Goal: Task Accomplishment & Management: Manage account settings

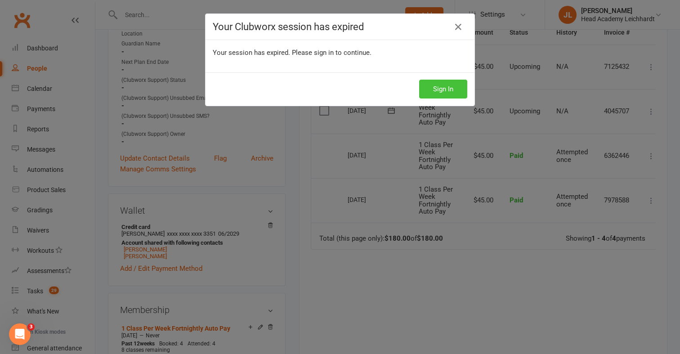
click at [453, 92] on button "Sign In" at bounding box center [443, 89] width 48 height 19
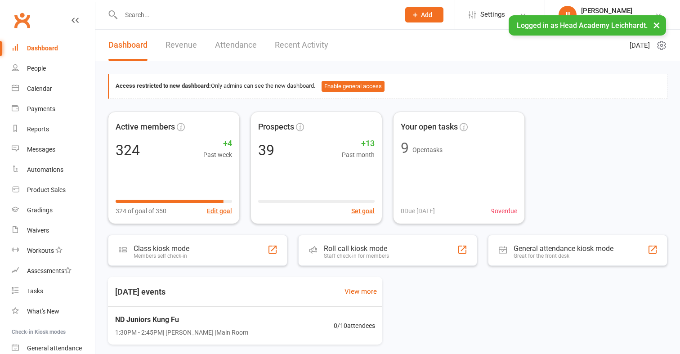
click at [203, 19] on input "text" at bounding box center [255, 15] width 275 height 13
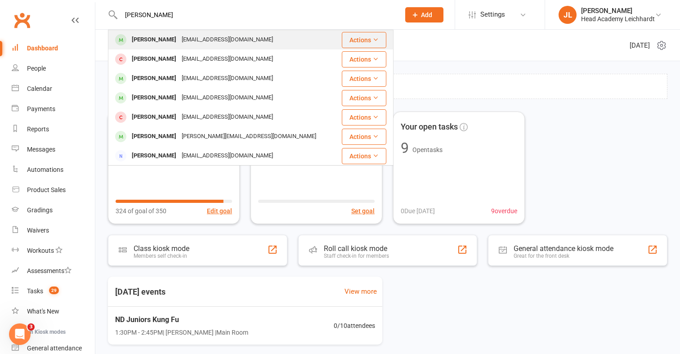
type input "wheeler"
click at [180, 36] on div "ebenwheeler@yahoo.com" at bounding box center [227, 39] width 97 height 13
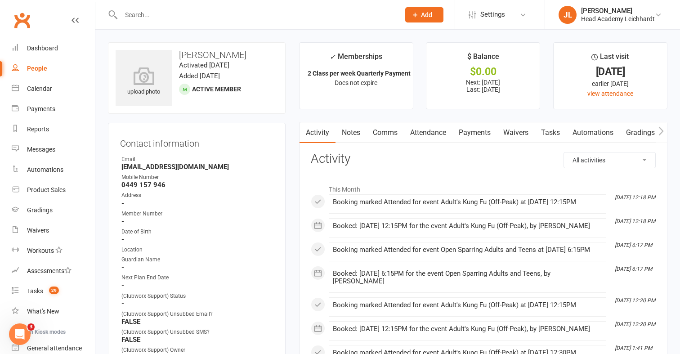
click at [472, 138] on link "Payments" at bounding box center [474, 132] width 45 height 21
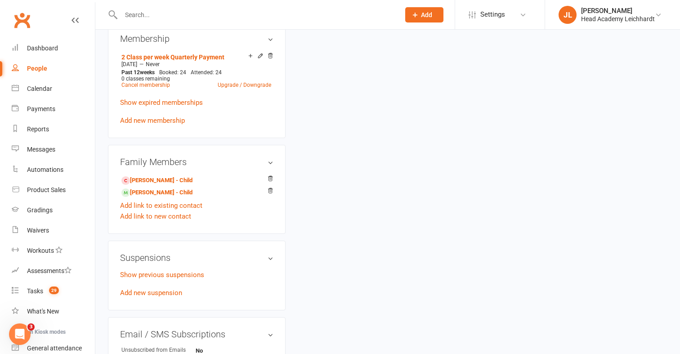
scroll to position [462, 0]
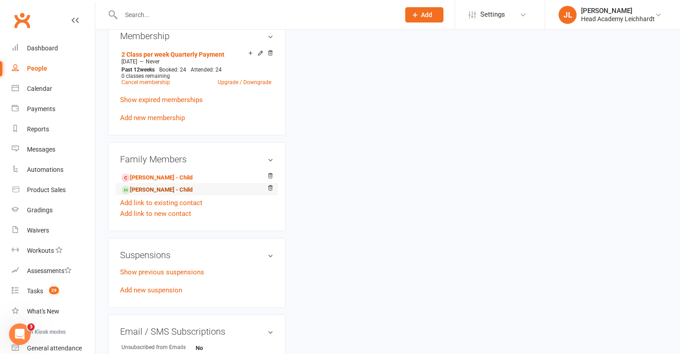
click at [134, 188] on link "Perry Wheeler - Child" at bounding box center [156, 189] width 71 height 9
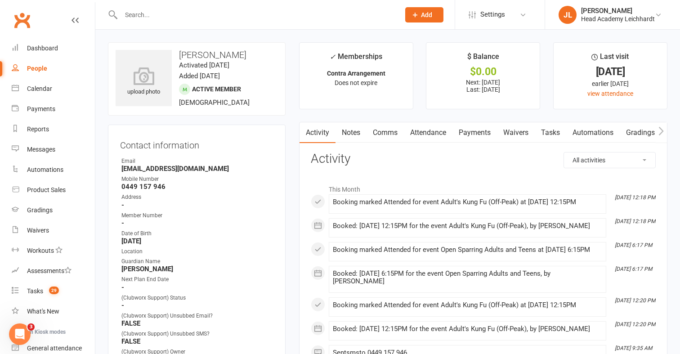
click at [470, 125] on link "Payments" at bounding box center [474, 132] width 45 height 21
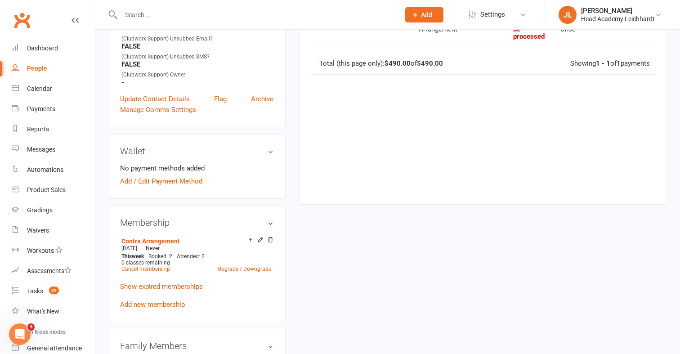
scroll to position [314, 0]
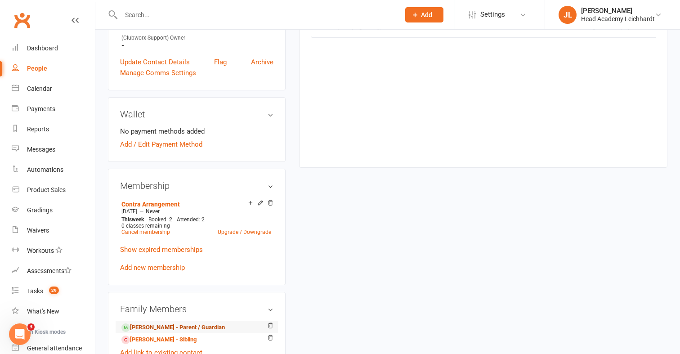
click at [148, 323] on link "Eben Wheeler - Parent / Guardian" at bounding box center [172, 327] width 103 height 9
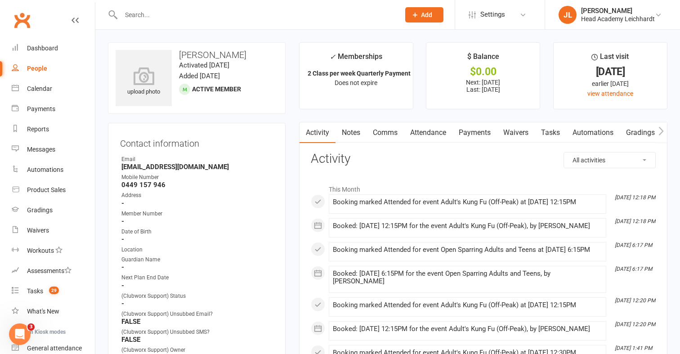
click at [488, 137] on link "Payments" at bounding box center [474, 132] width 45 height 21
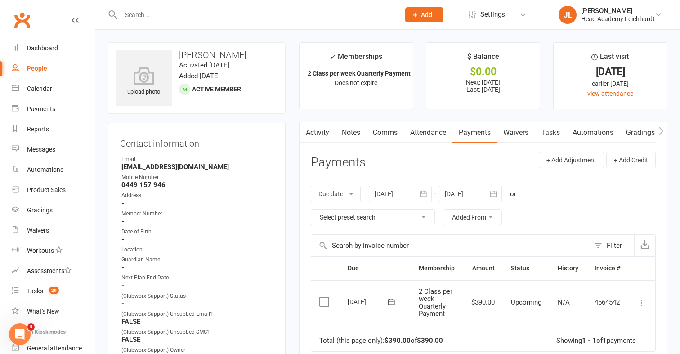
scroll to position [64, 0]
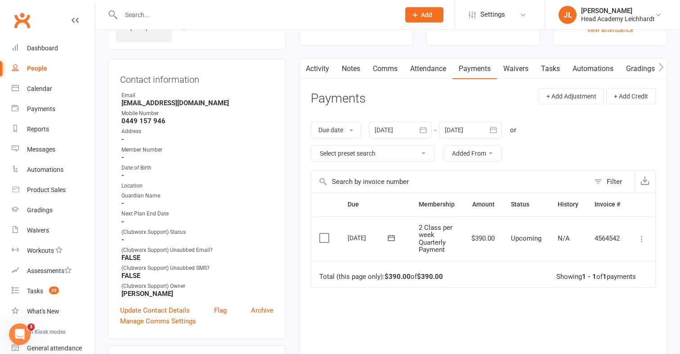
click at [646, 238] on icon at bounding box center [641, 238] width 9 height 9
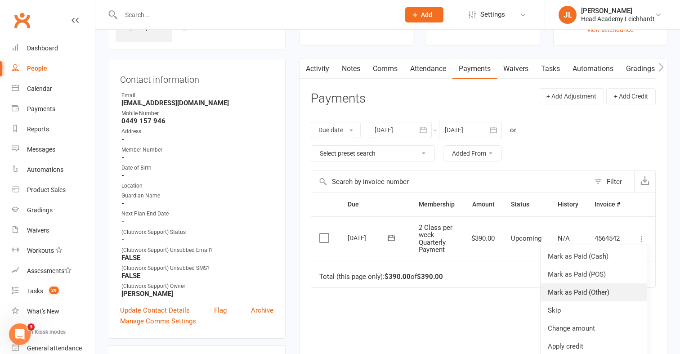
click at [606, 288] on link "Mark as Paid (Other)" at bounding box center [594, 292] width 106 height 18
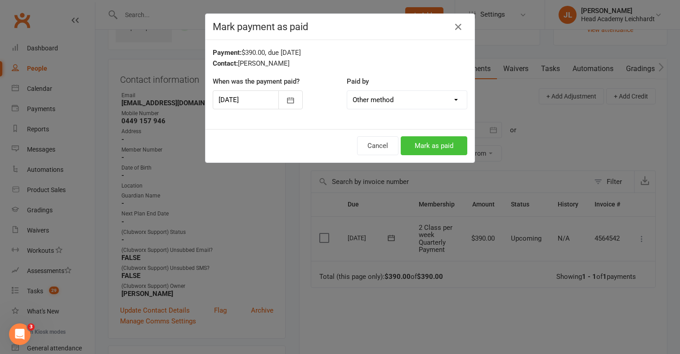
click at [439, 150] on button "Mark as paid" at bounding box center [434, 145] width 67 height 19
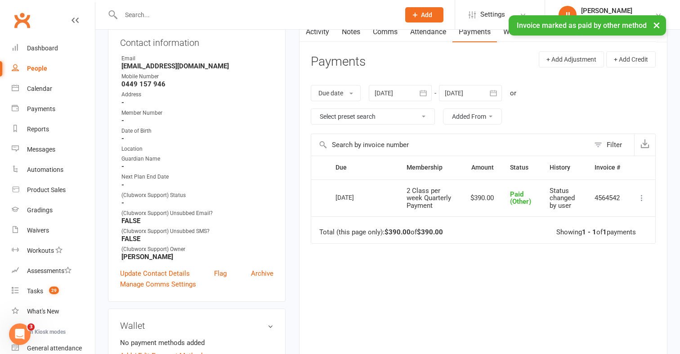
scroll to position [102, 0]
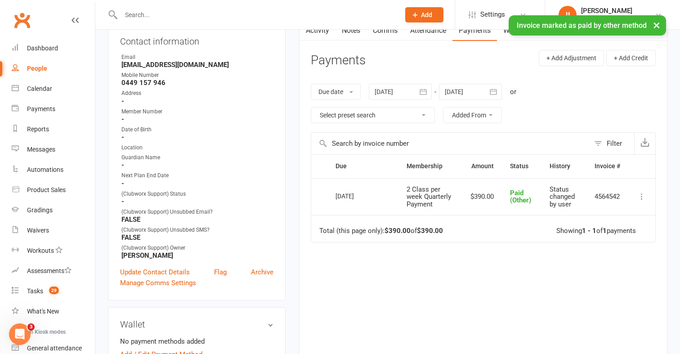
click at [452, 90] on div at bounding box center [470, 92] width 63 height 16
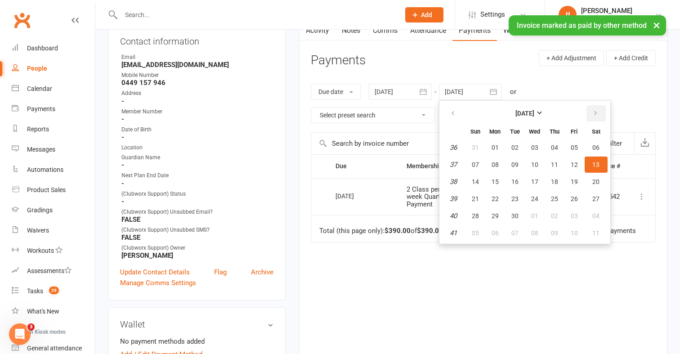
click at [593, 111] on icon "button" at bounding box center [595, 113] width 6 height 7
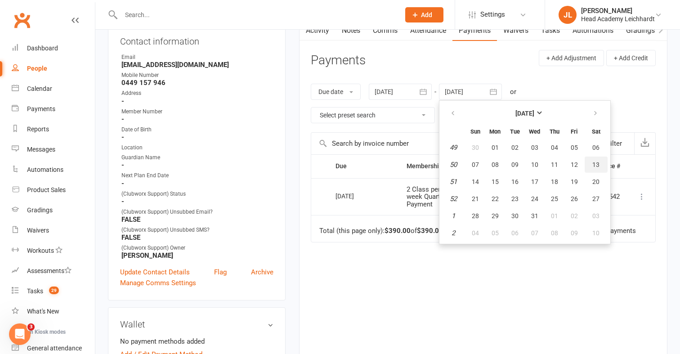
click at [594, 157] on button "13" at bounding box center [596, 165] width 23 height 16
type input "13 Dec 2025"
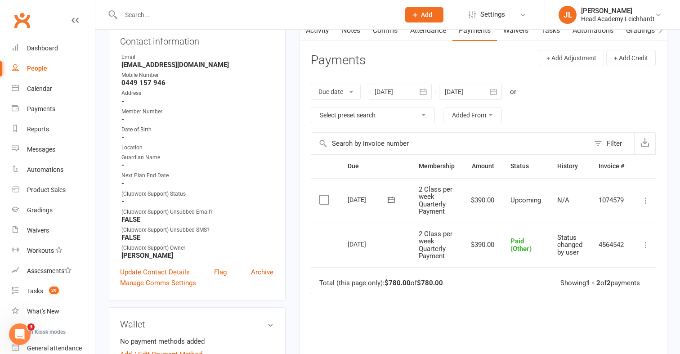
click at [427, 94] on icon "button" at bounding box center [423, 91] width 9 height 9
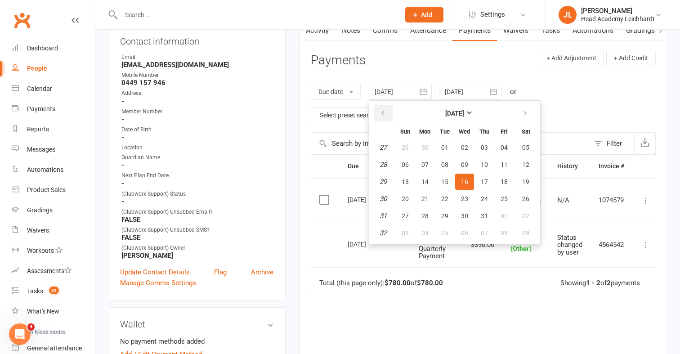
click at [386, 113] on icon "button" at bounding box center [383, 113] width 6 height 7
click at [399, 146] on button "30" at bounding box center [405, 147] width 19 height 16
type input "30 Mar 2025"
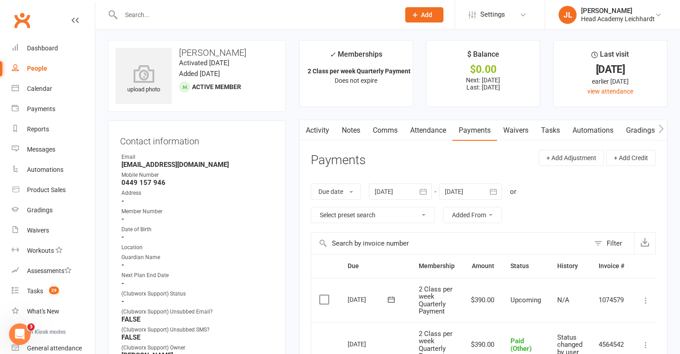
scroll to position [0, 0]
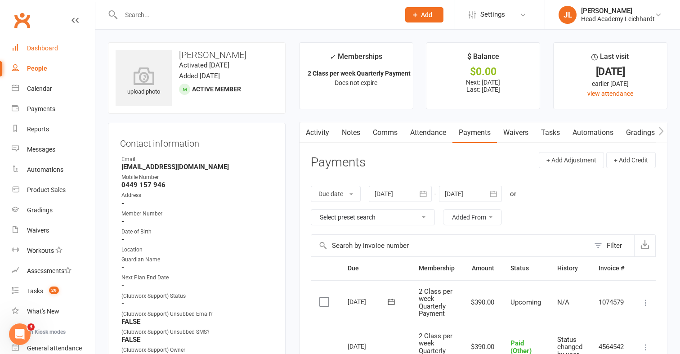
click at [50, 47] on div "Dashboard" at bounding box center [42, 48] width 31 height 7
